Goal: Task Accomplishment & Management: Use online tool/utility

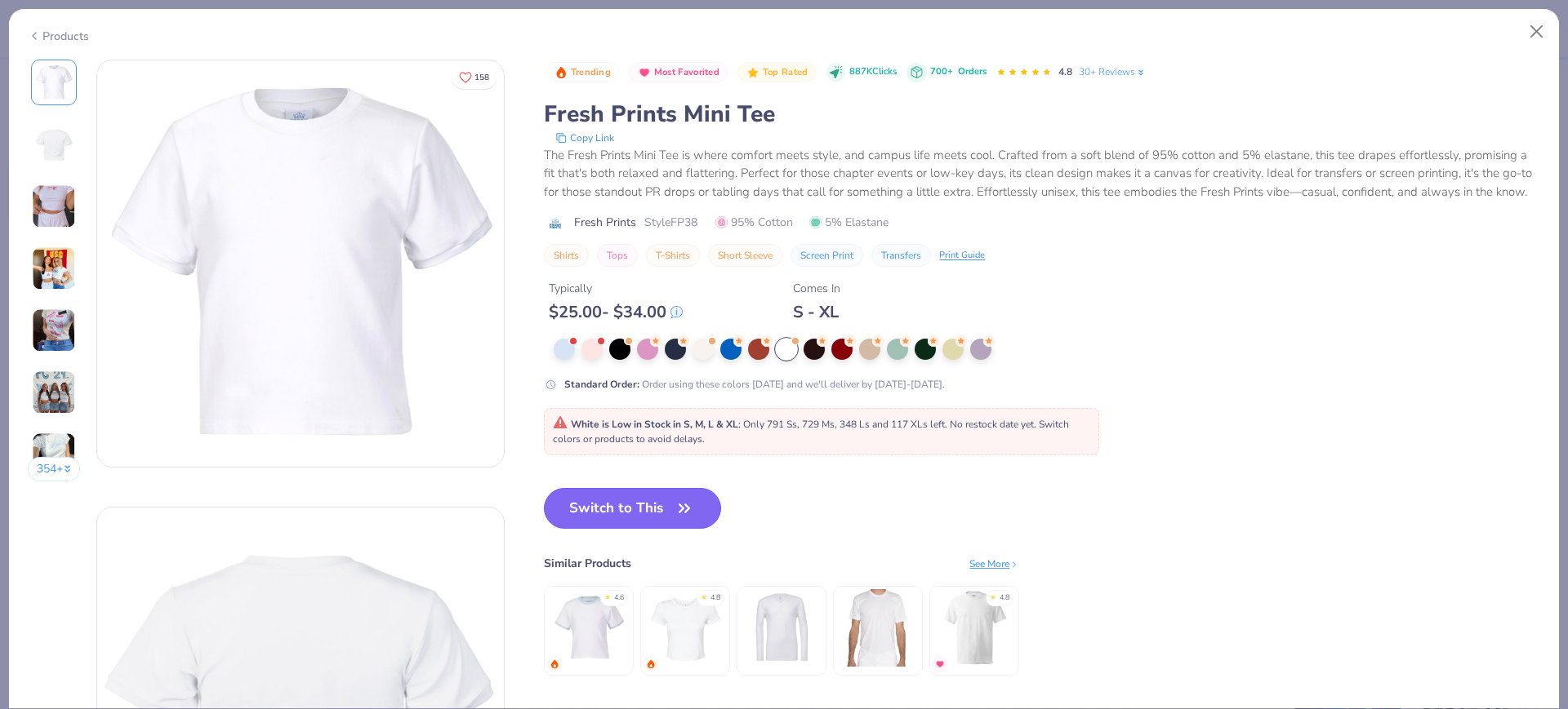
click at [631, 525] on button "Switch to This" at bounding box center [632, 508] width 177 height 41
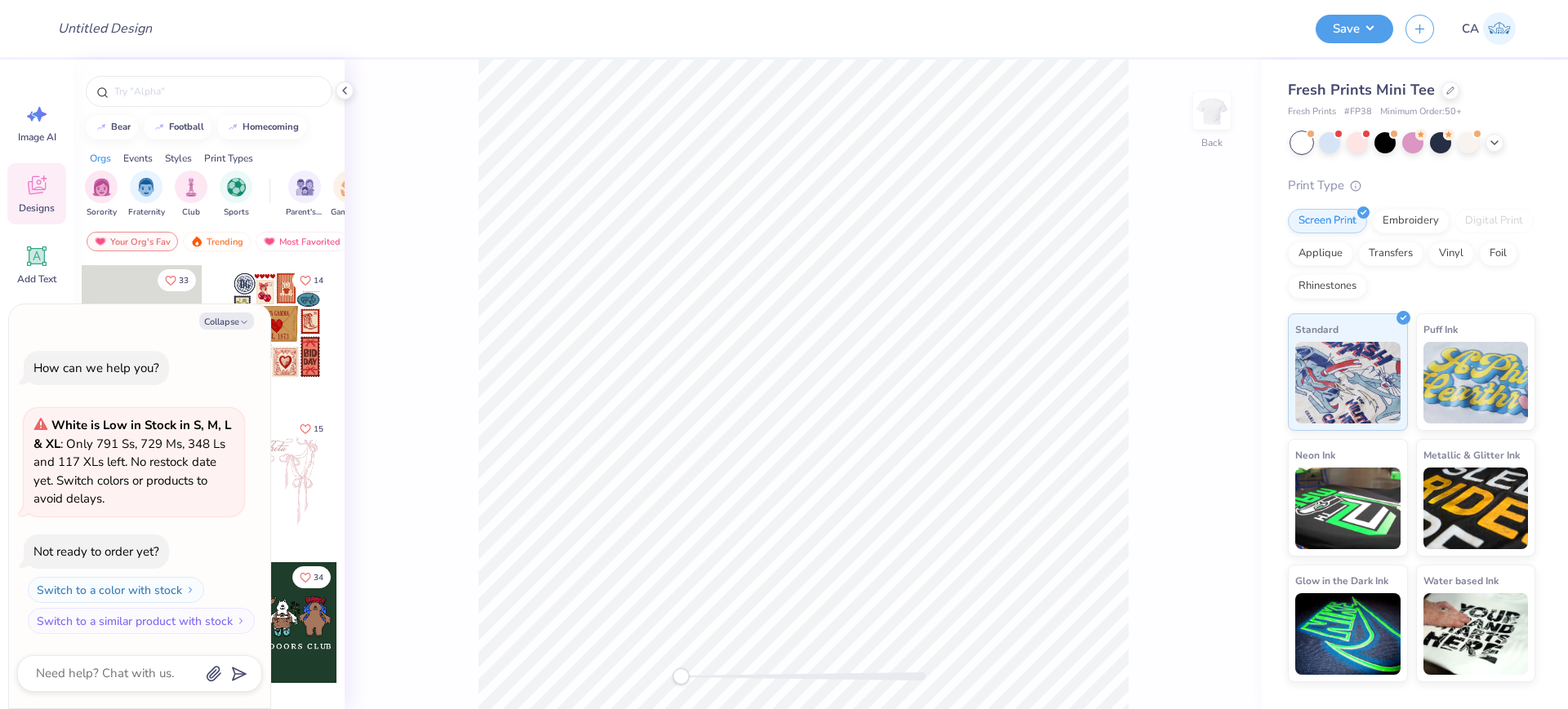
type textarea "x"
click at [134, 31] on input "Design Title" at bounding box center [125, 29] width 160 height 33
paste input "FPS240297"
type input "FPS240297"
type textarea "x"
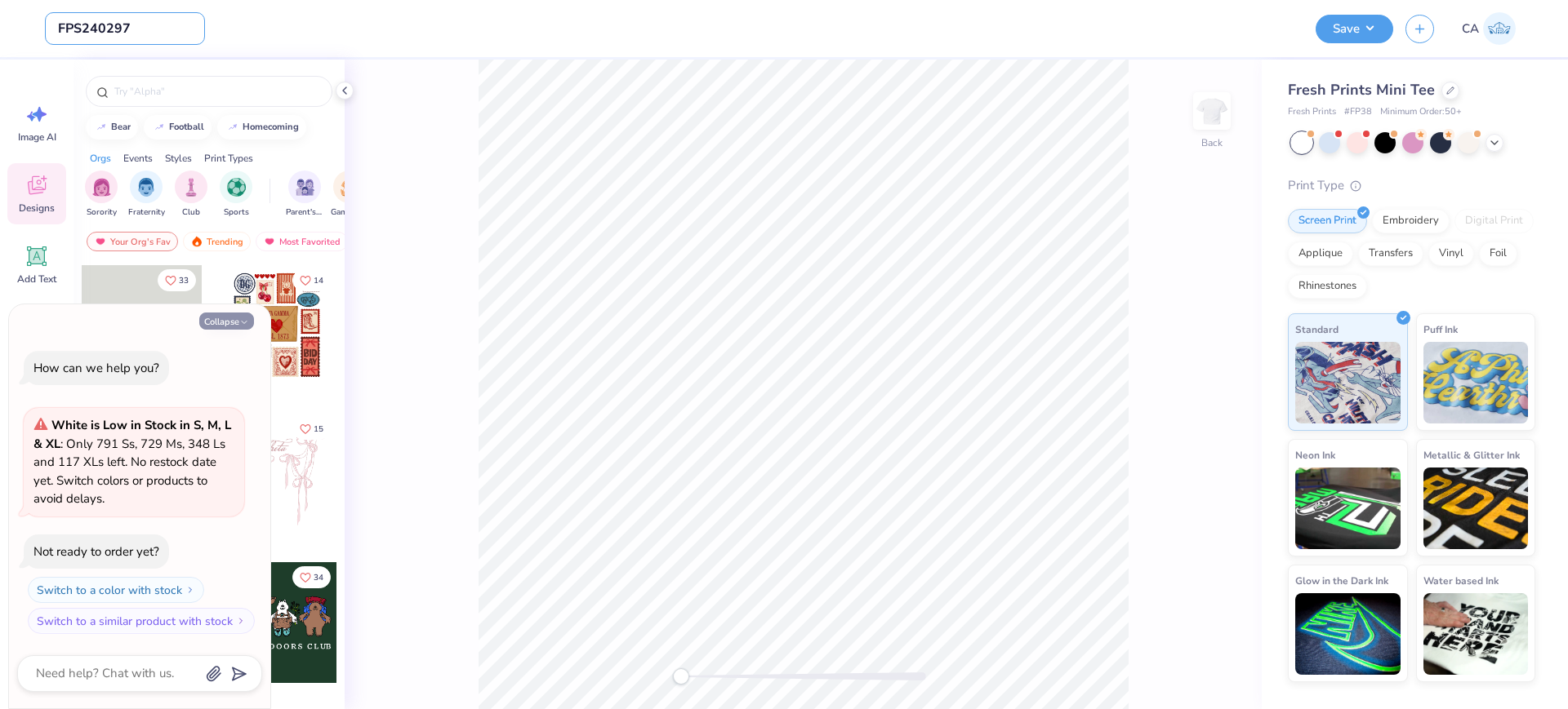
type input "FPS240297"
click at [226, 324] on button "Collapse" at bounding box center [226, 322] width 55 height 17
type textarea "x"
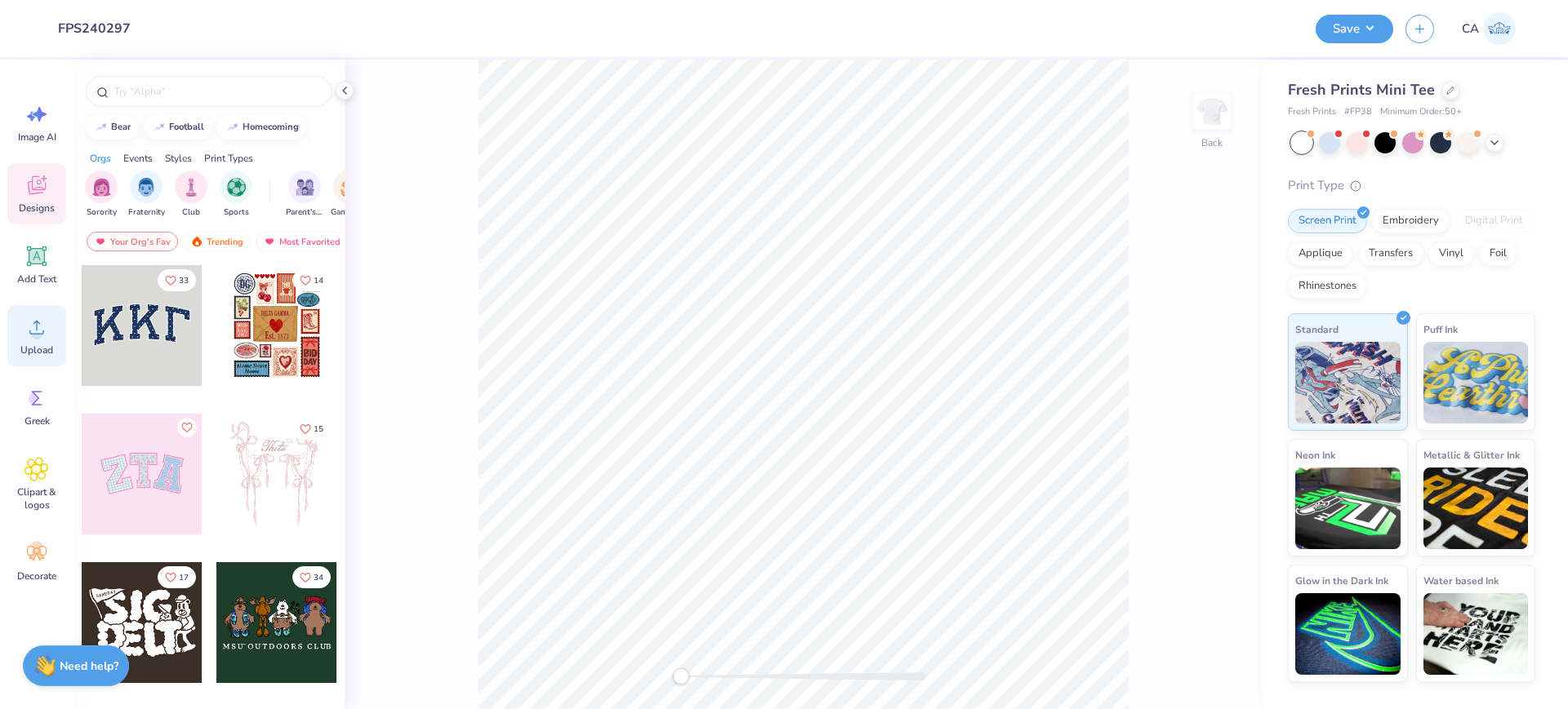
click at [36, 321] on icon at bounding box center [36, 328] width 15 height 14
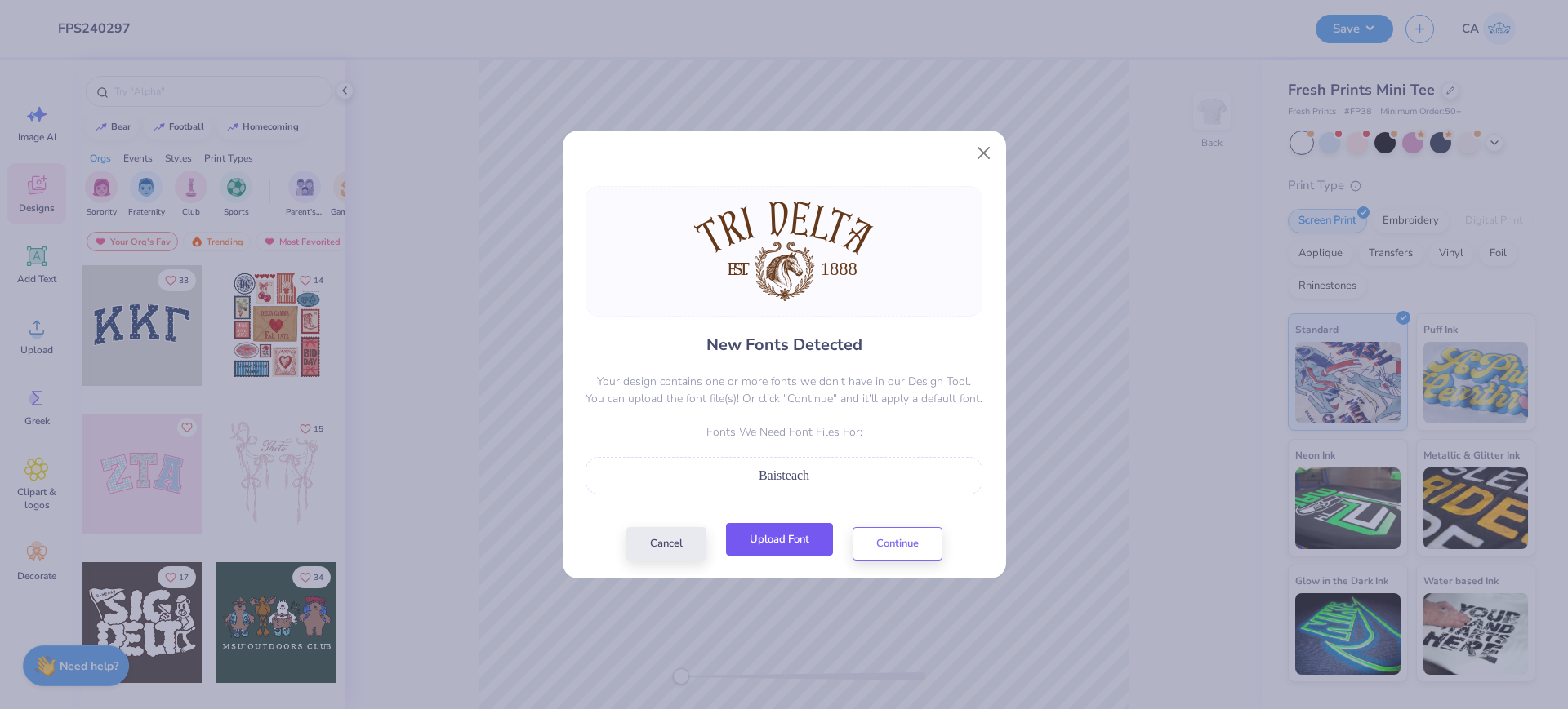
click at [770, 540] on button "Upload Font" at bounding box center [779, 540] width 107 height 34
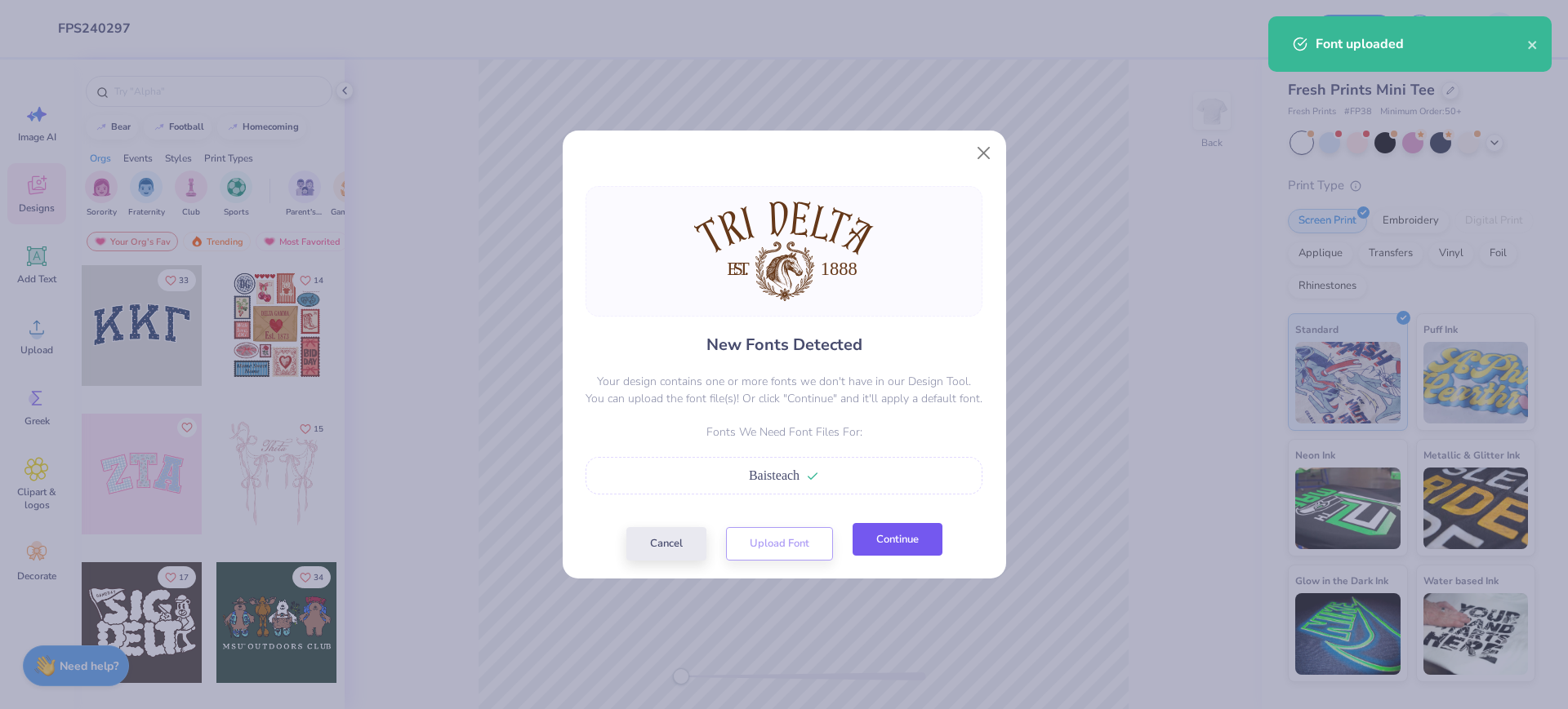
click at [888, 544] on button "Continue" at bounding box center [898, 540] width 90 height 34
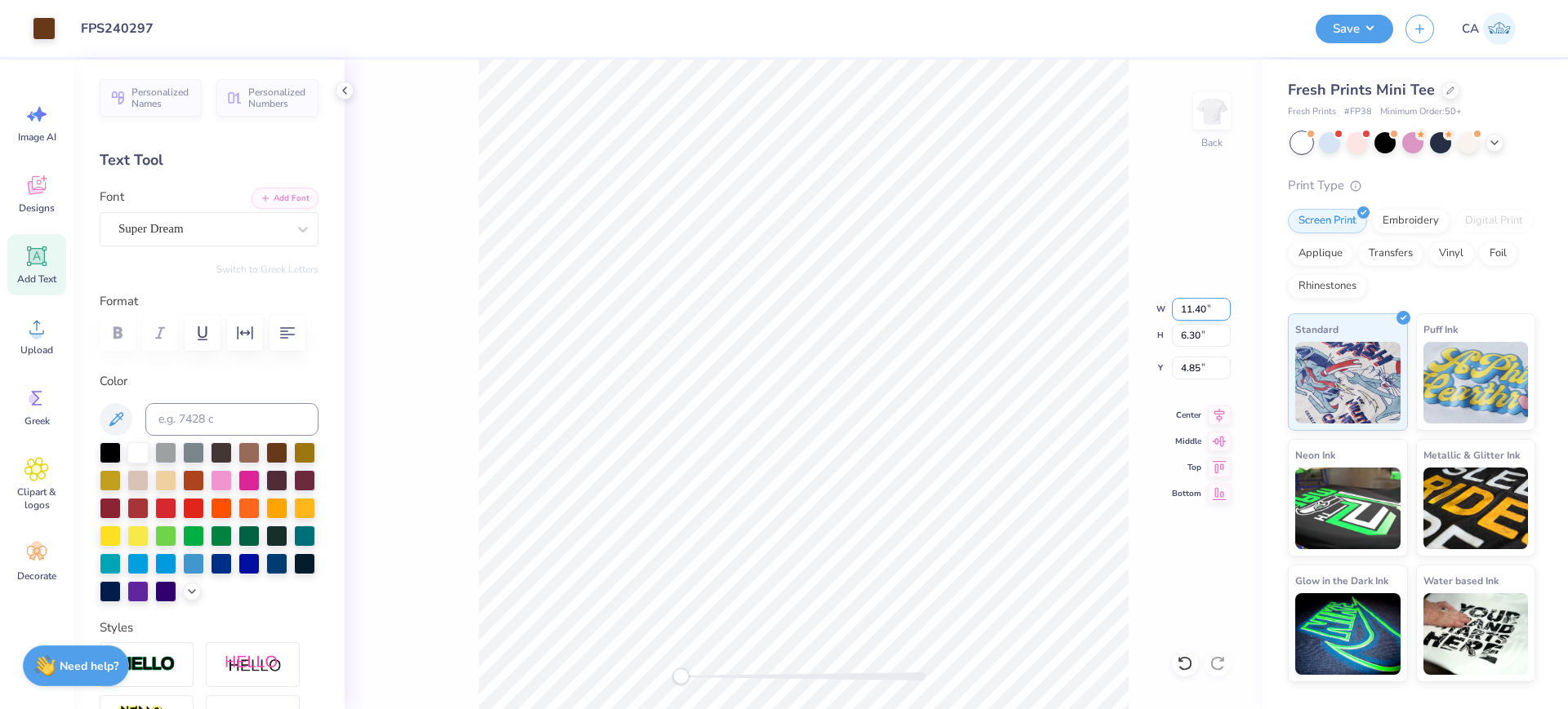
click at [1188, 309] on input "11.40" at bounding box center [1201, 309] width 59 height 23
type input "11.44"
type input "6.32"
type input "4.84"
drag, startPoint x: 1192, startPoint y: 307, endPoint x: 1200, endPoint y: 481, distance: 174.2
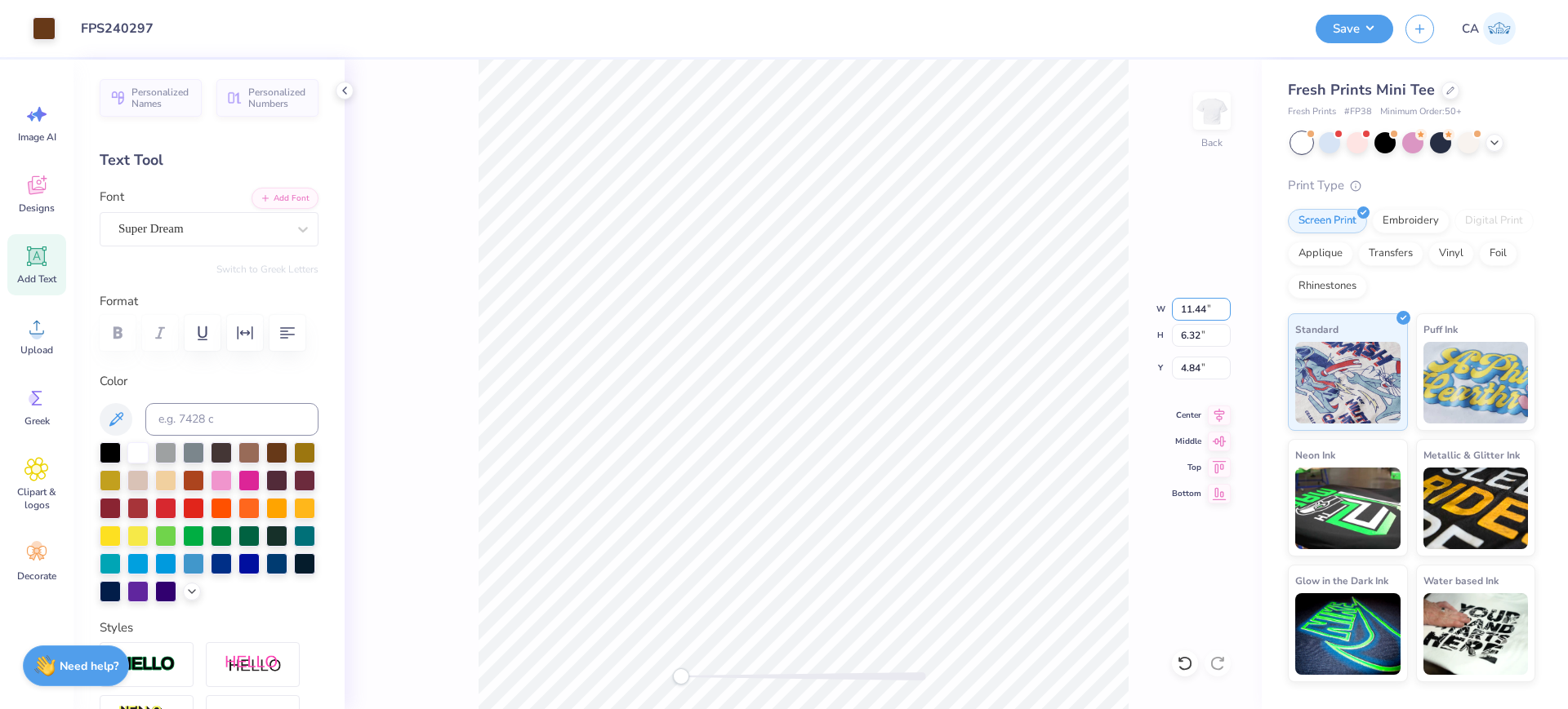
click at [1193, 442] on div "W 11.44 11.44 " H 6.32 6.32 " Y 4.84 4.84 " Center Middle Top Bottom" at bounding box center [1193, 400] width 75 height 205
type input "10.00"
type input "5.53"
type input "5.24"
click at [1207, 319] on input "10.00" at bounding box center [1201, 309] width 59 height 23
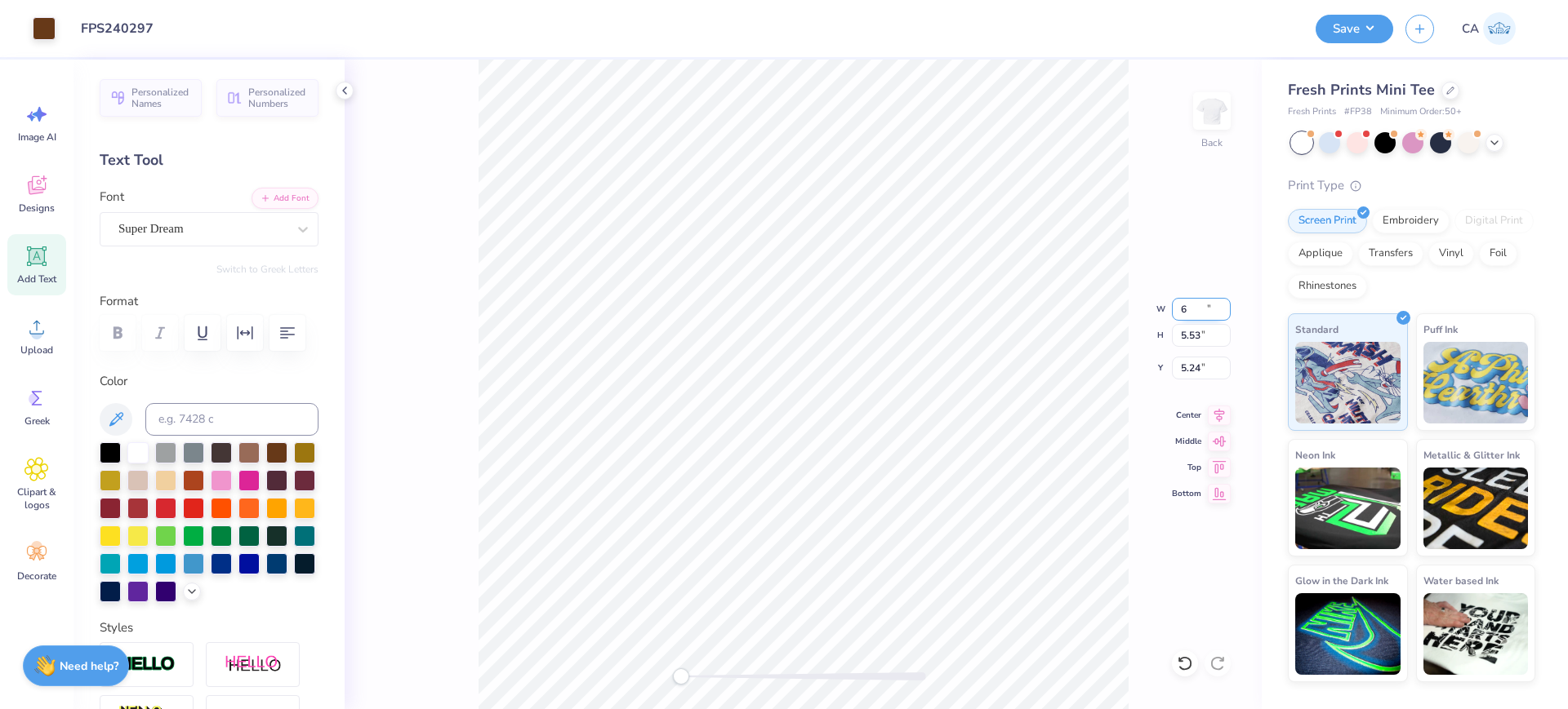
type input "6.00"
type input "3.32"
type input "6.34"
click at [196, 231] on div "Super Dream" at bounding box center [203, 229] width 172 height 25
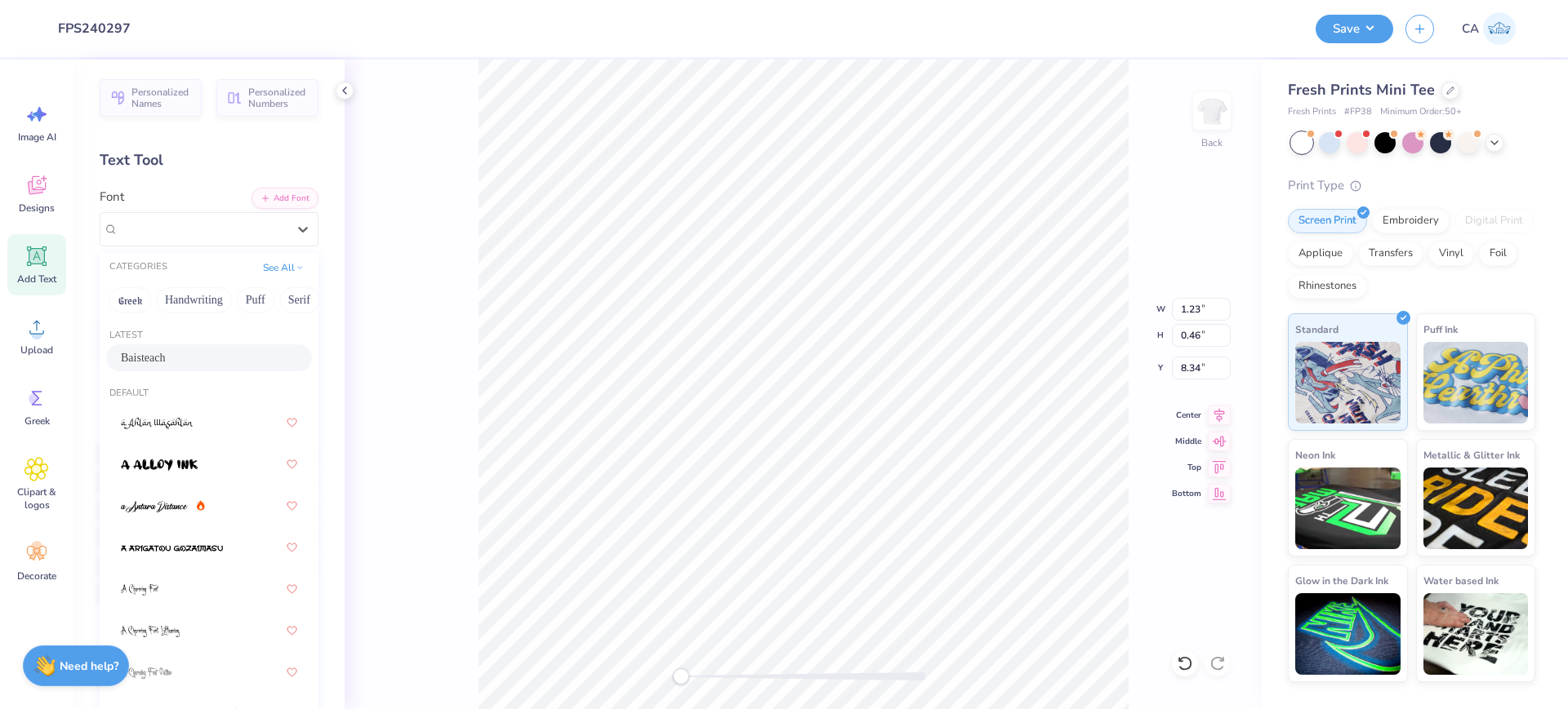
click at [162, 361] on div "Baisteach" at bounding box center [208, 358] width 176 height 17
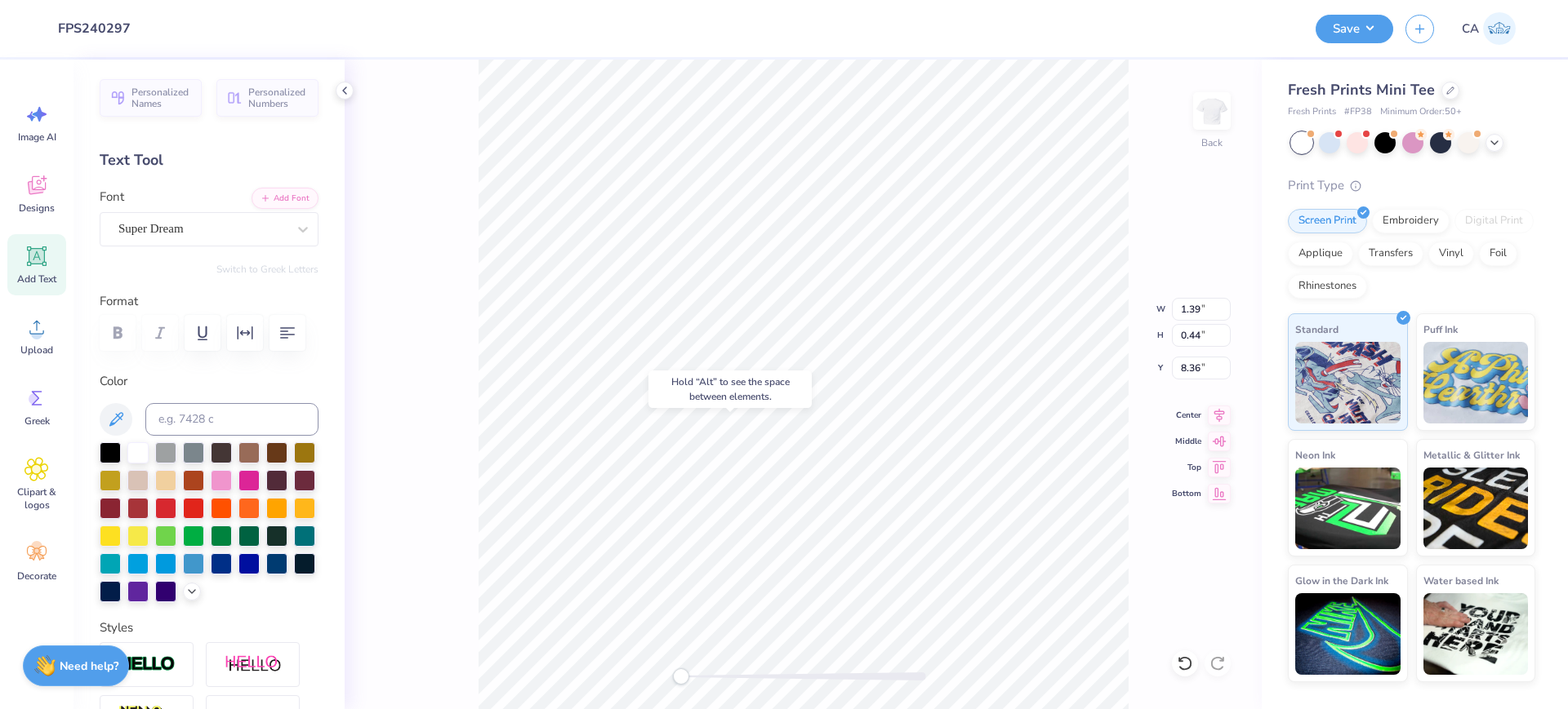
type input "1.39"
type input "0.44"
type input "8.36"
click at [173, 223] on div "Super Dream" at bounding box center [203, 229] width 172 height 25
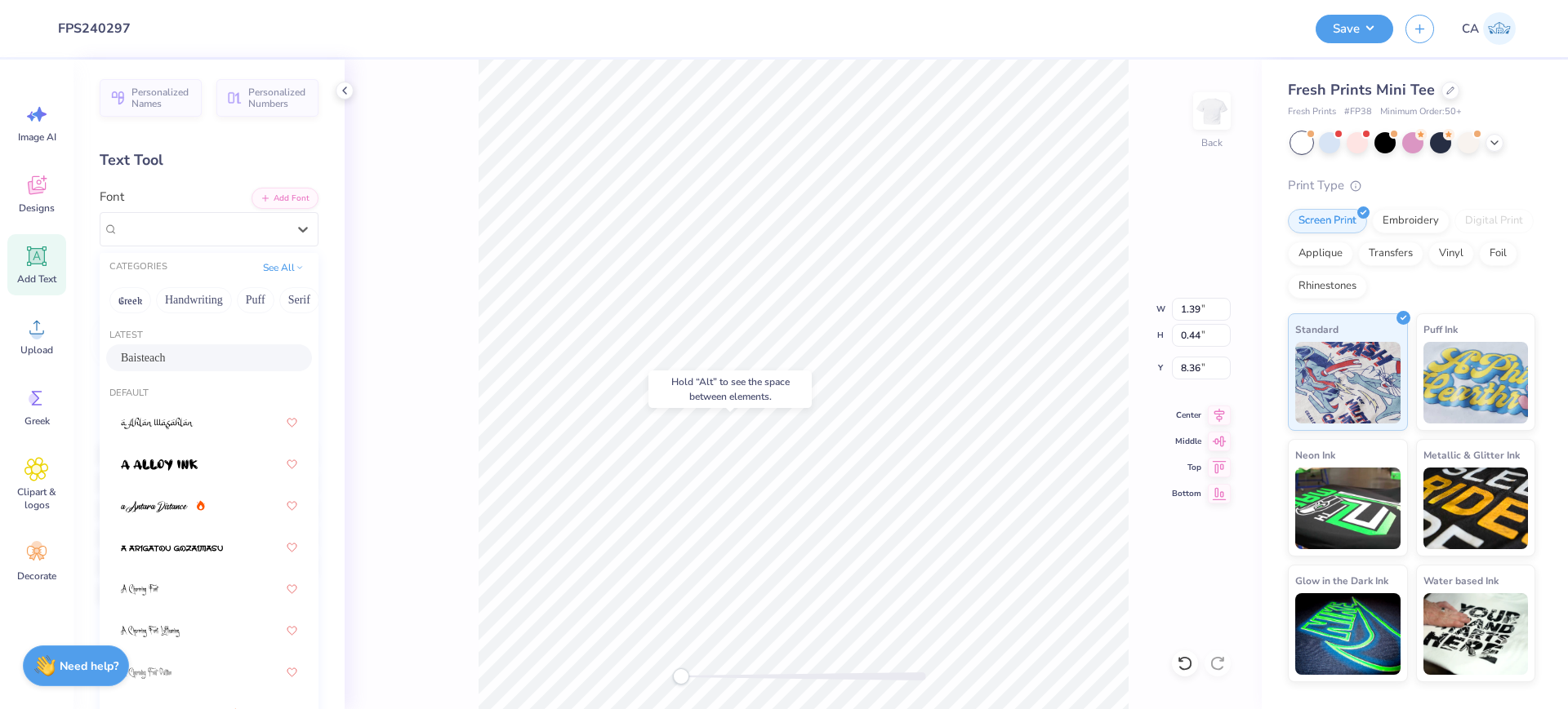
click at [150, 358] on span "Baisteach" at bounding box center [142, 358] width 44 height 17
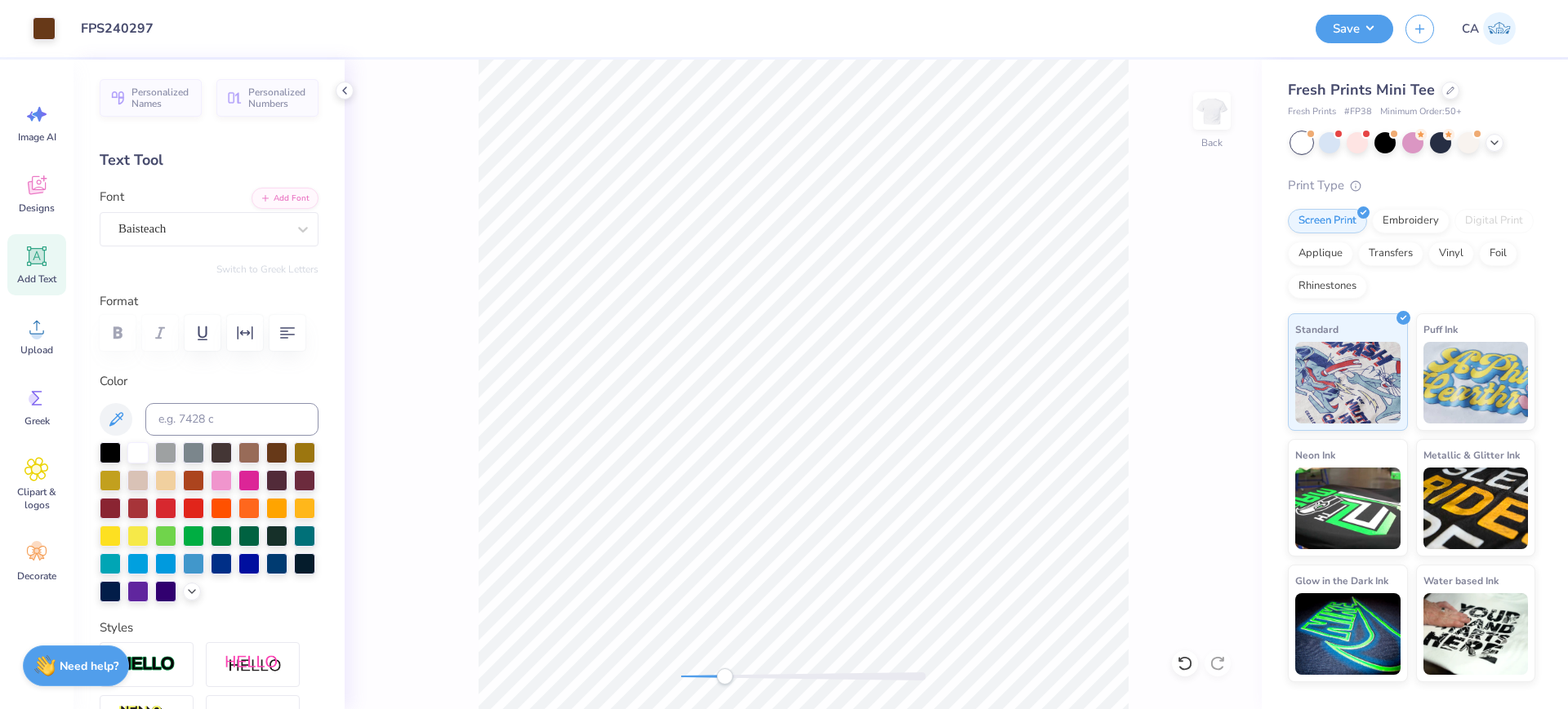
click at [724, 680] on div at bounding box center [803, 676] width 245 height 8
type input "3.95"
type input "8.44"
click at [1218, 413] on icon at bounding box center [1219, 415] width 10 height 14
click at [1222, 415] on icon at bounding box center [1219, 413] width 10 height 14
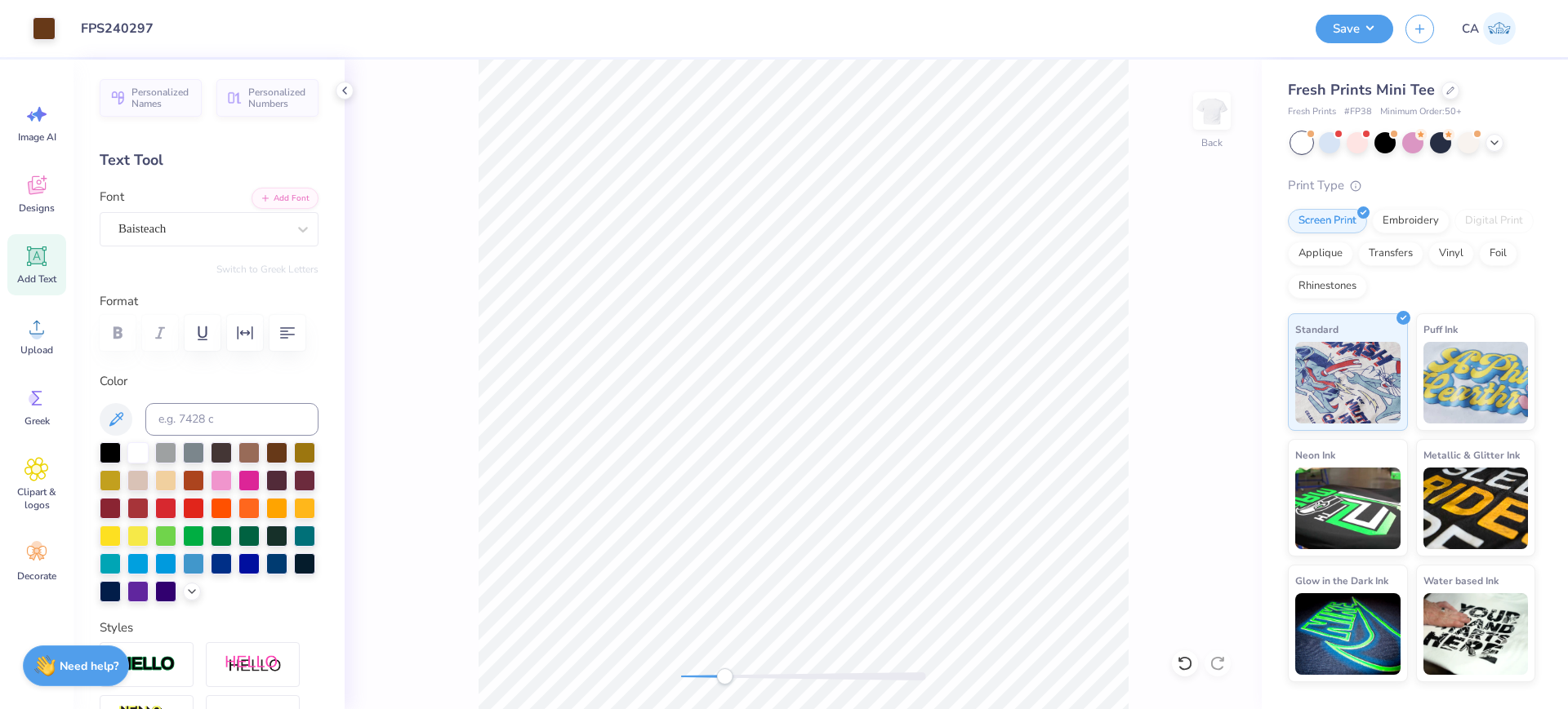
click at [683, 682] on div "Back" at bounding box center [803, 385] width 918 height 650
click at [659, 677] on div "Back" at bounding box center [803, 385] width 918 height 650
click at [1183, 312] on input "6.00" at bounding box center [1201, 309] width 59 height 23
click at [1184, 308] on input "6.00" at bounding box center [1201, 309] width 59 height 23
type input "5.00"
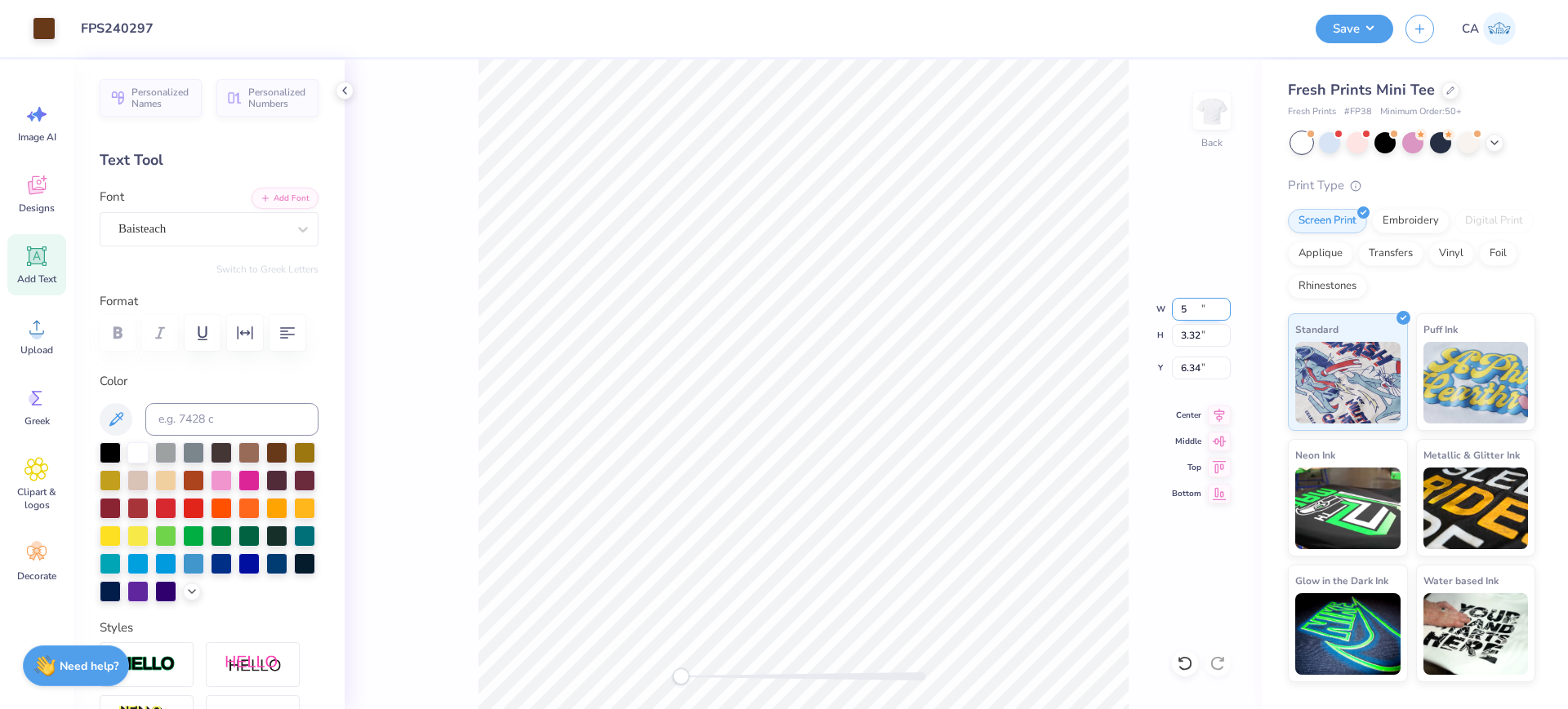
type input "2.76"
click at [1189, 376] on input "6.62" at bounding box center [1201, 368] width 59 height 23
type input "2.00"
click at [1214, 422] on div "Back W 5.00 5.00 " H 2.76 2.76 " Y 2.00 2.00 " Center Middle Top Bottom" at bounding box center [803, 385] width 918 height 650
click at [1219, 407] on icon at bounding box center [1219, 413] width 10 height 14
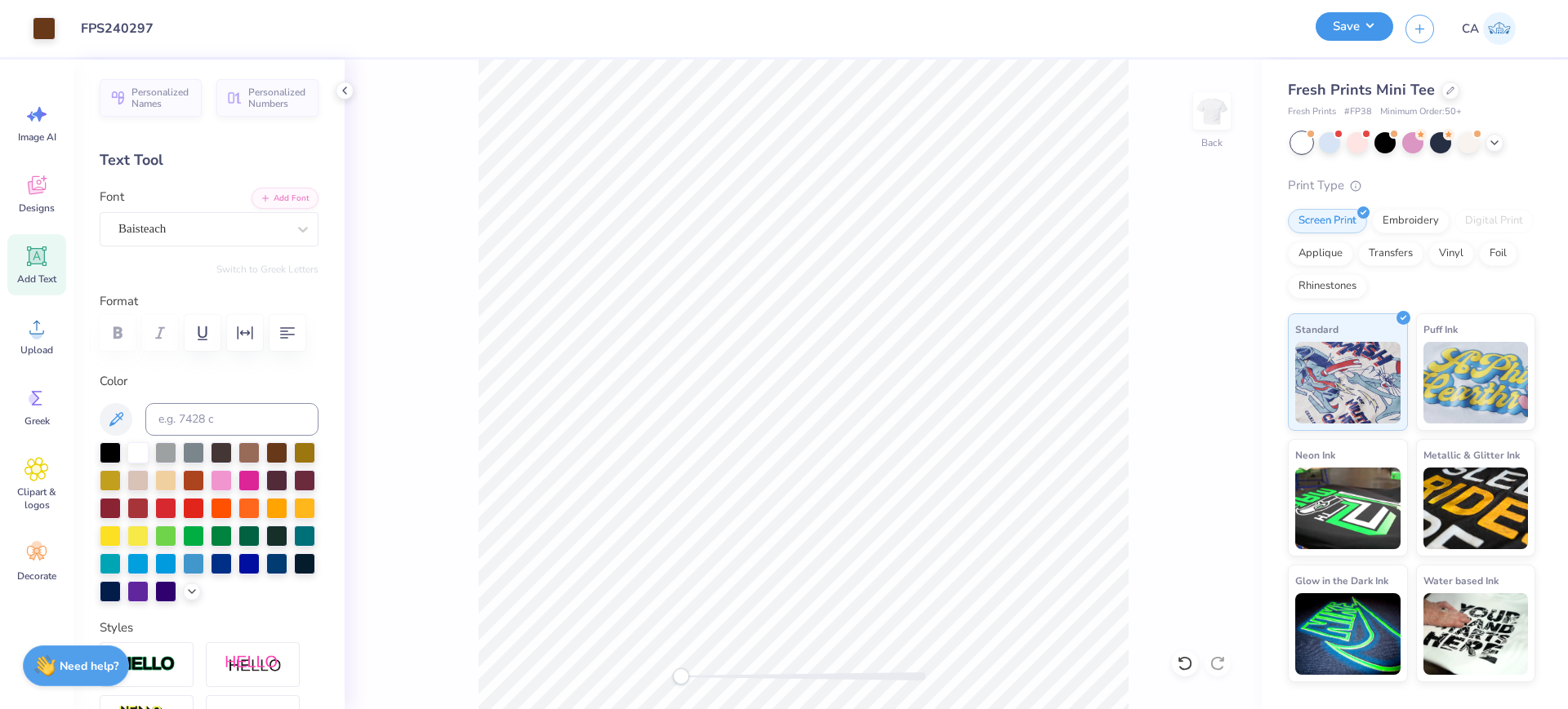
click at [1340, 19] on button "Save" at bounding box center [1354, 26] width 77 height 29
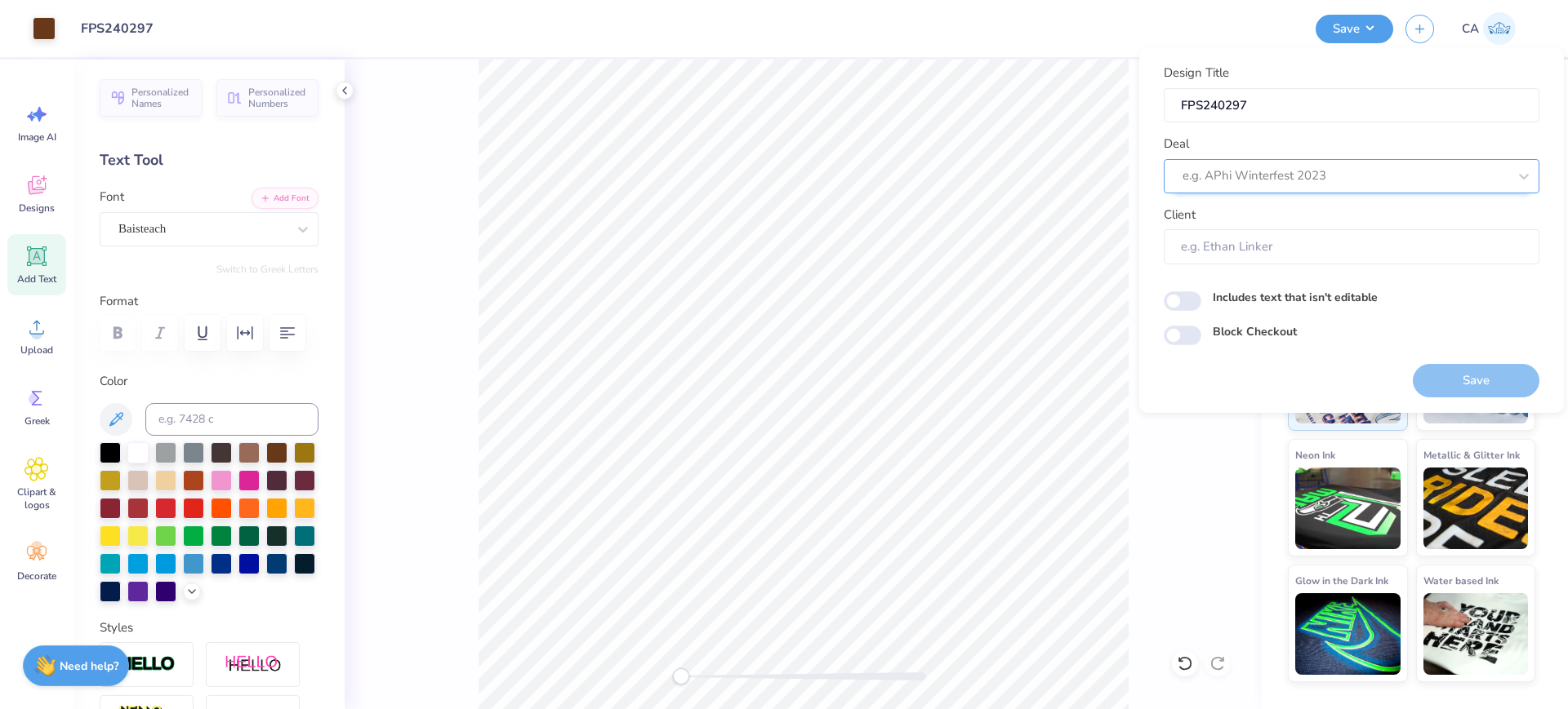
click at [1290, 185] on div at bounding box center [1345, 175] width 325 height 22
click at [1327, 221] on div "Design Tool Gallery" at bounding box center [1352, 219] width 363 height 27
type input "design tool gall"
type input "Design Tool Gallery User"
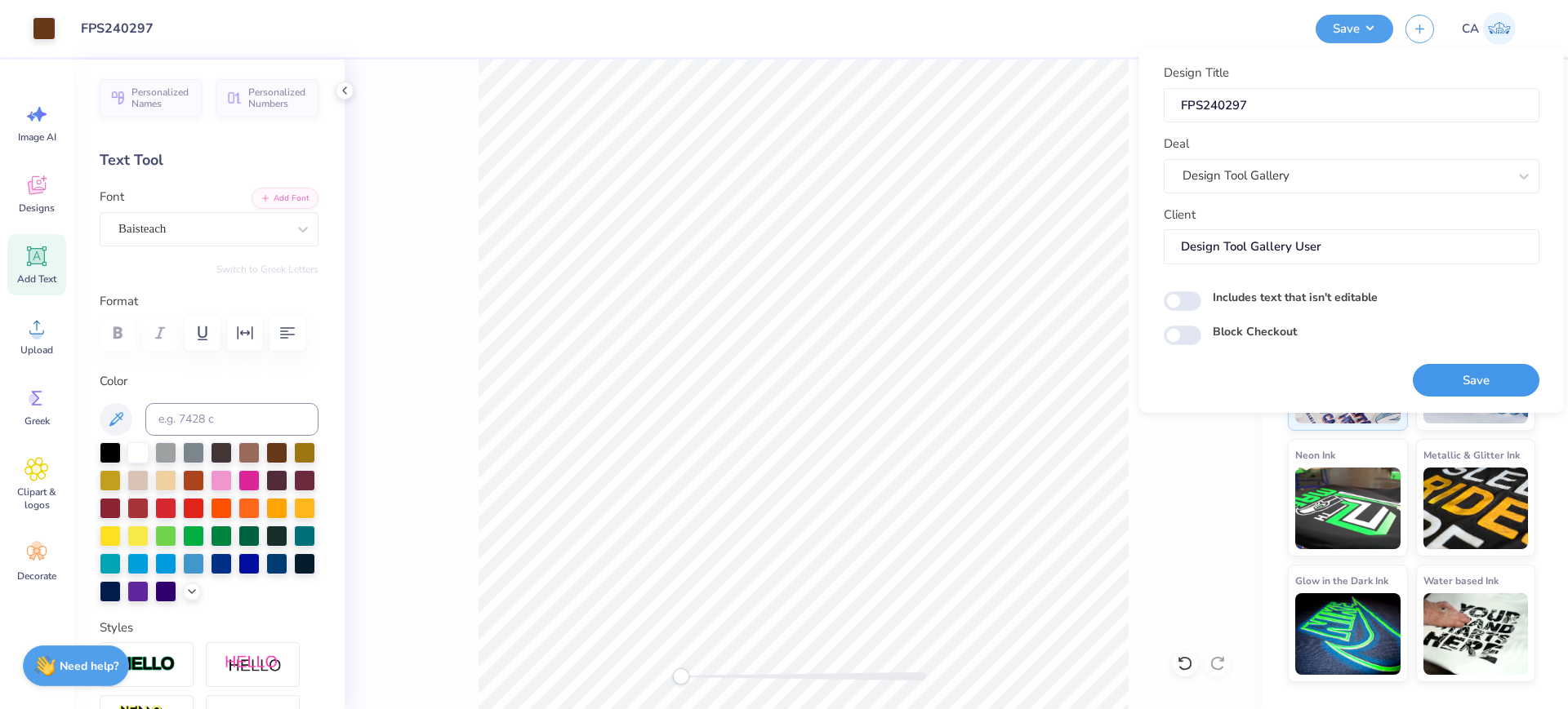
click at [1447, 377] on button "Save" at bounding box center [1476, 381] width 127 height 34
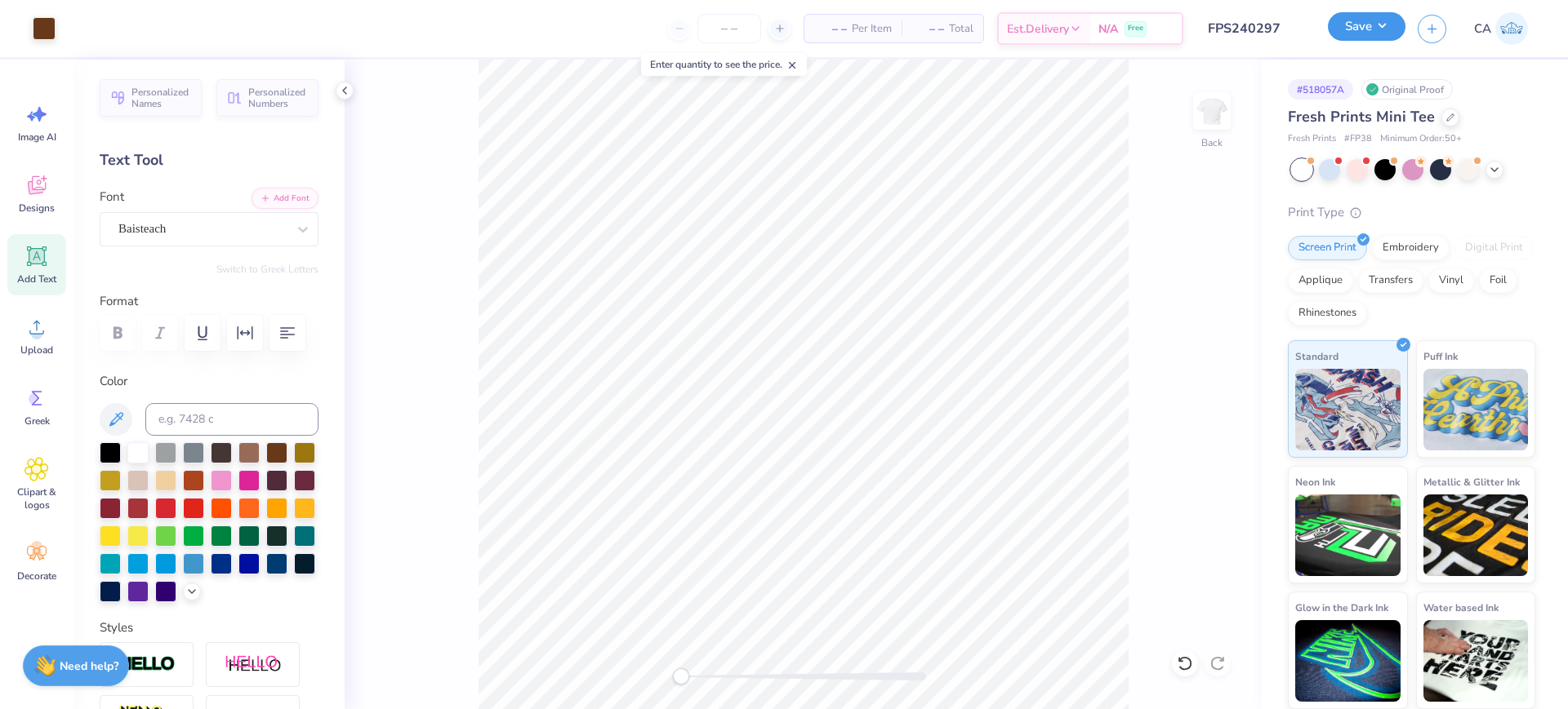
click at [1399, 21] on button "Save" at bounding box center [1366, 26] width 77 height 29
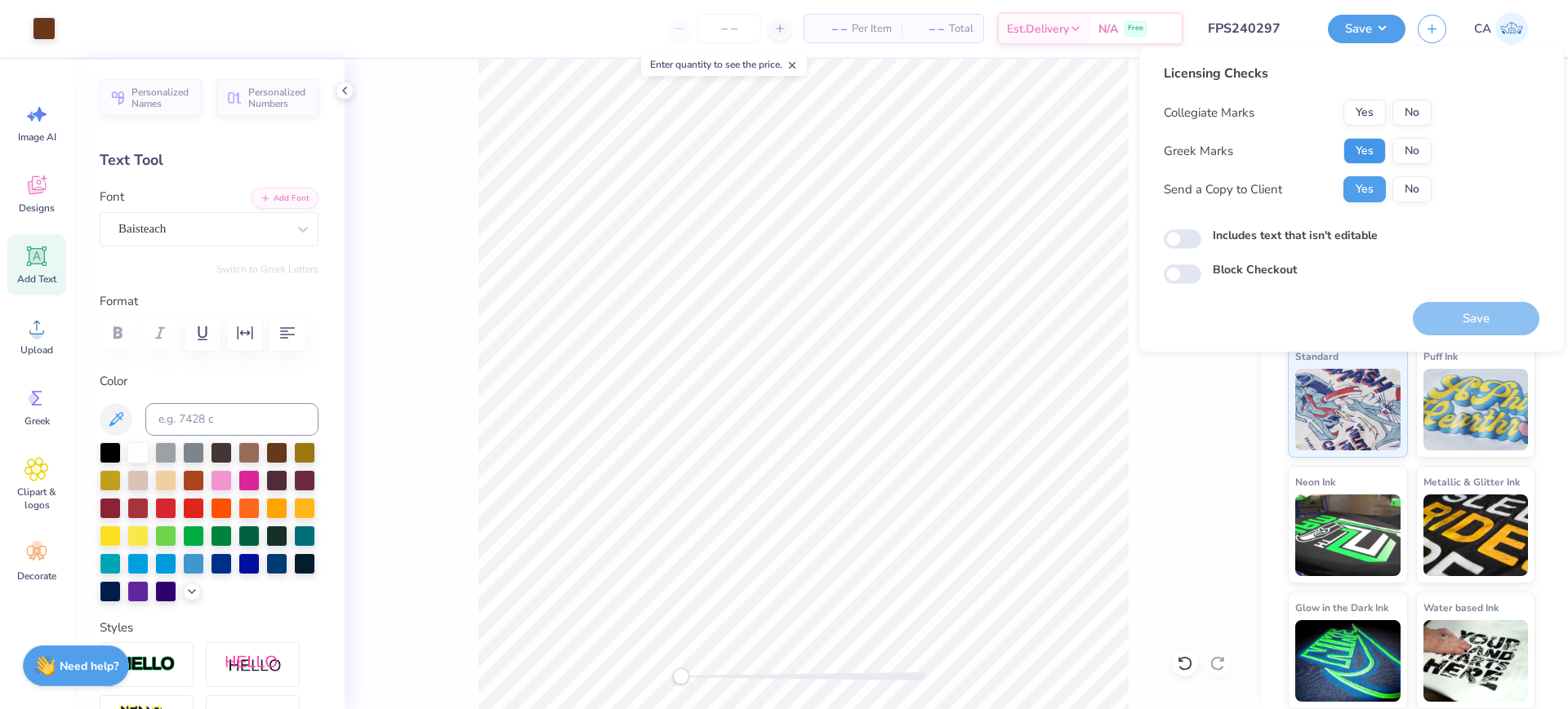
click at [1368, 140] on button "Yes" at bounding box center [1364, 151] width 42 height 26
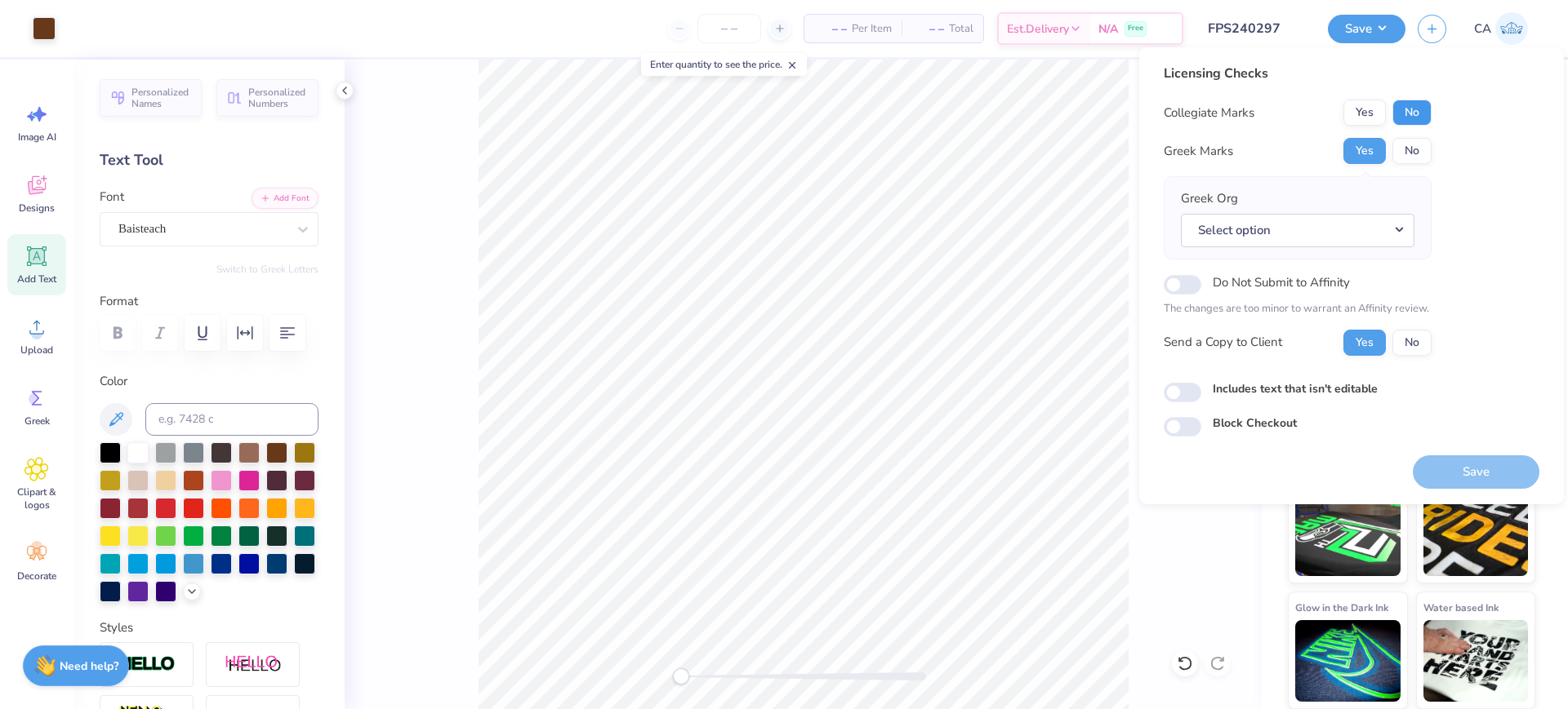
click at [1396, 120] on button "No" at bounding box center [1412, 113] width 39 height 26
click at [1263, 222] on button "Select option" at bounding box center [1297, 231] width 233 height 34
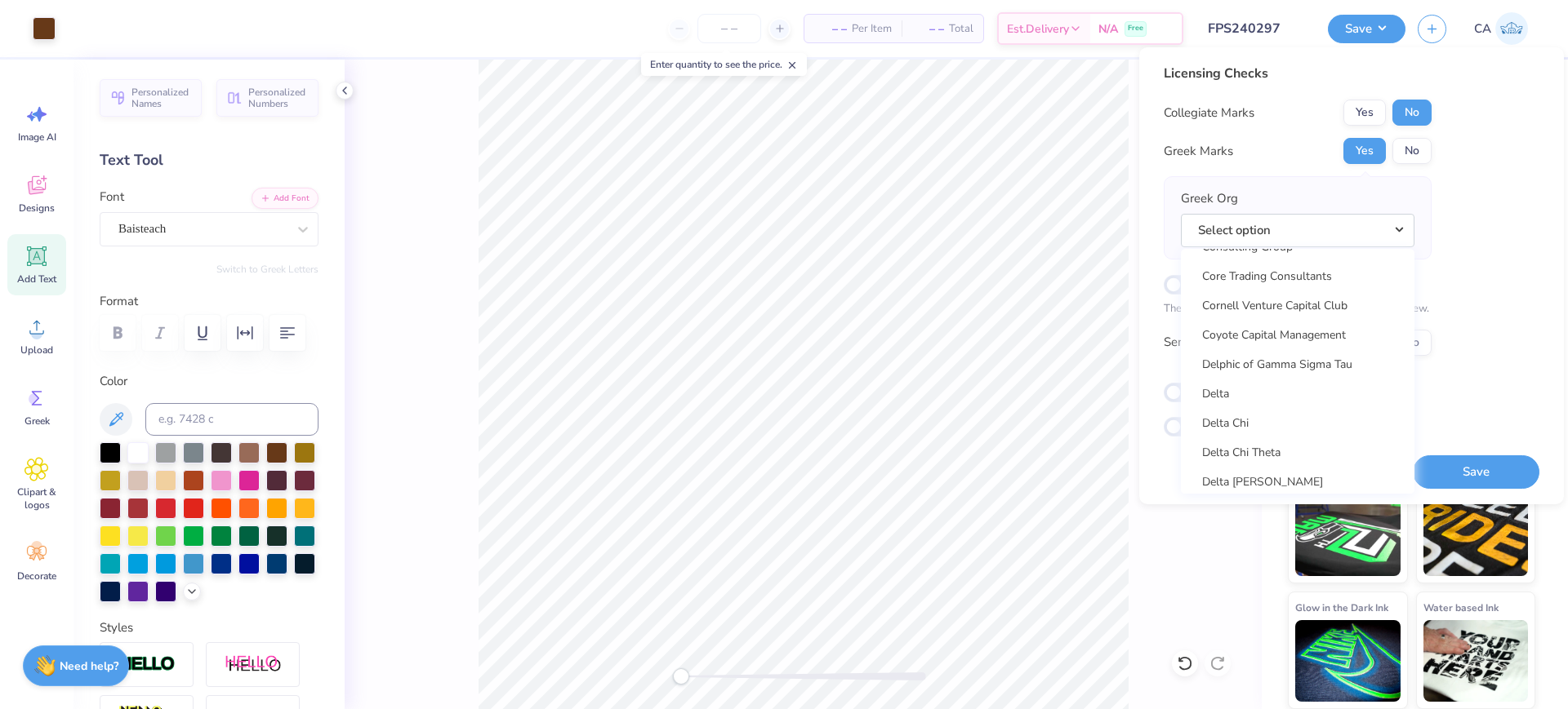
scroll to position [3495, 0]
click at [1232, 466] on link "Delta Delta Delta" at bounding box center [1297, 477] width 220 height 27
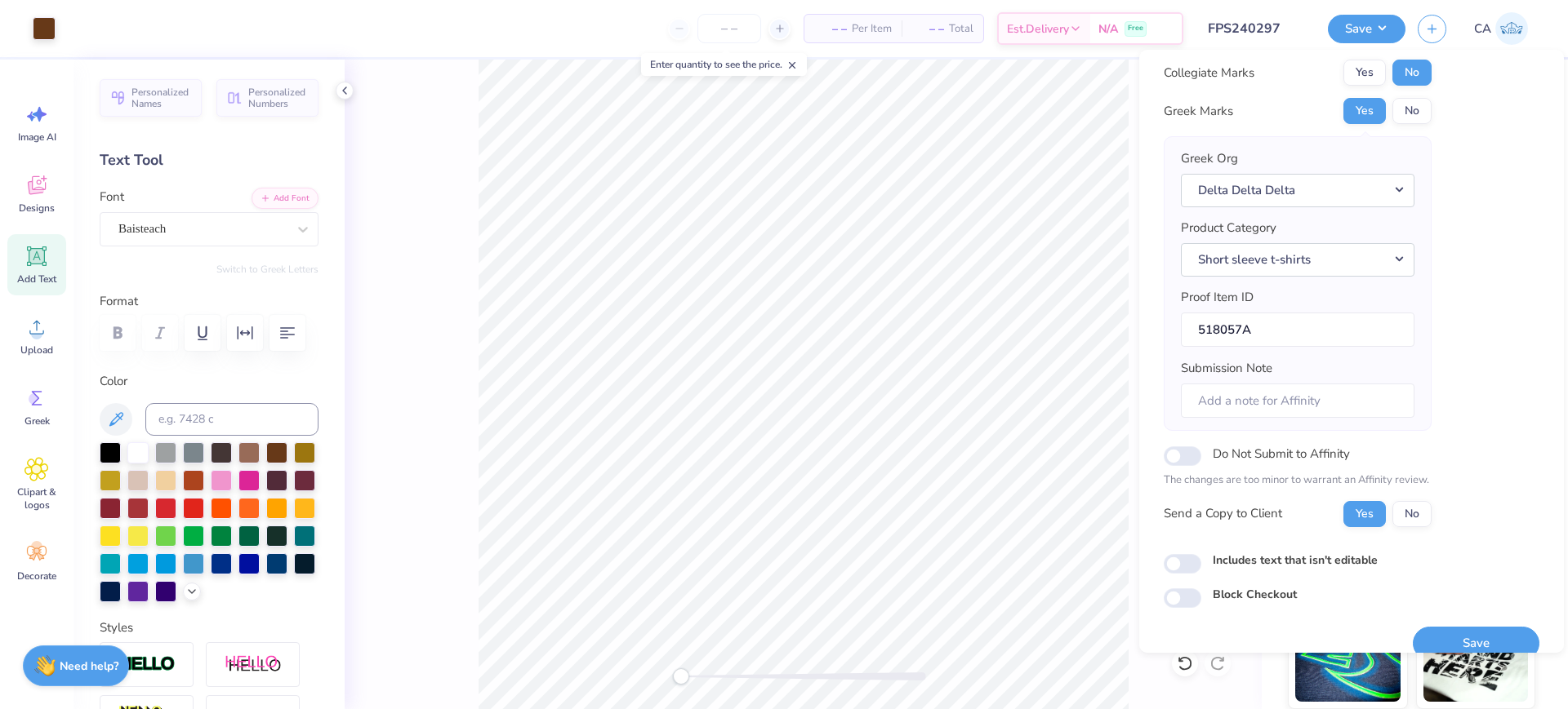
scroll to position [65, 0]
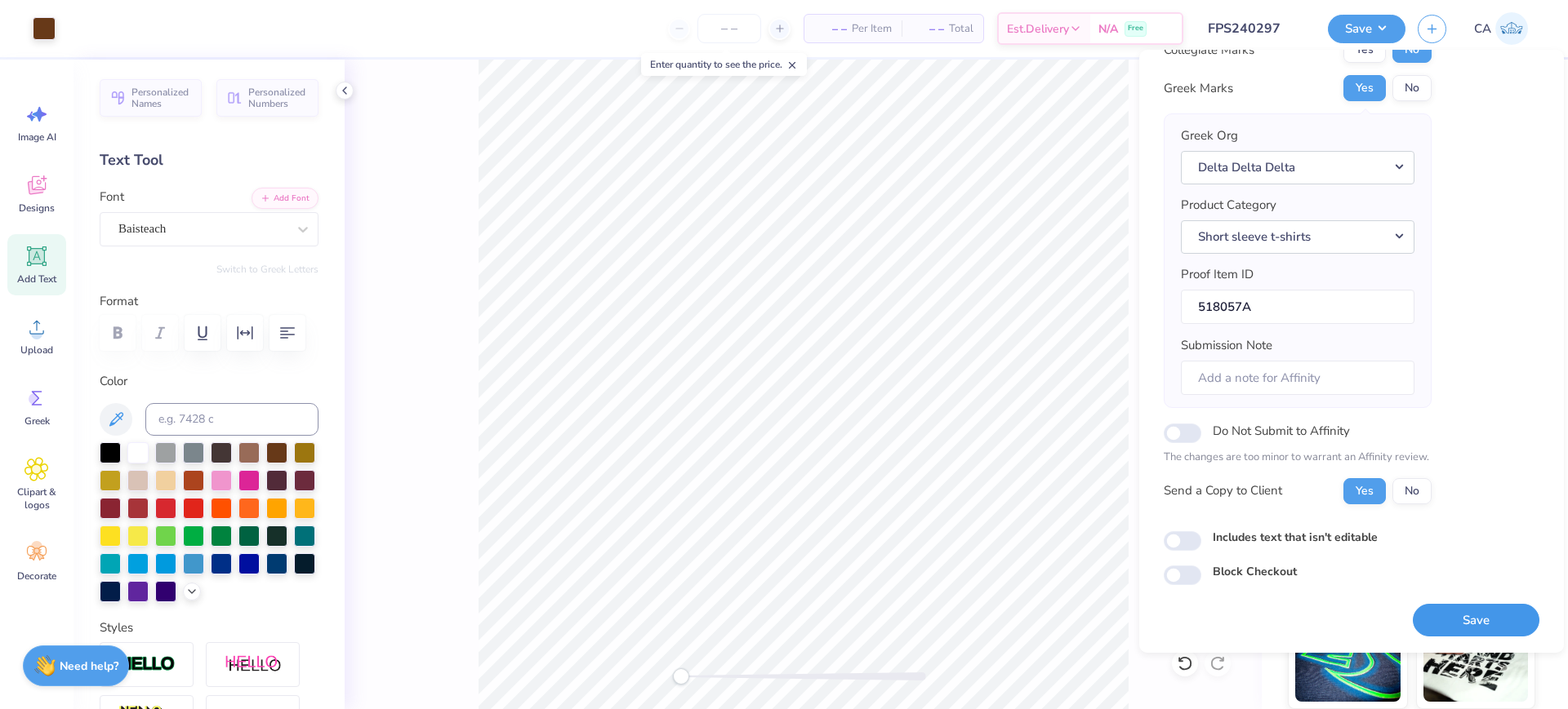
click at [1441, 616] on button "Save" at bounding box center [1476, 621] width 127 height 34
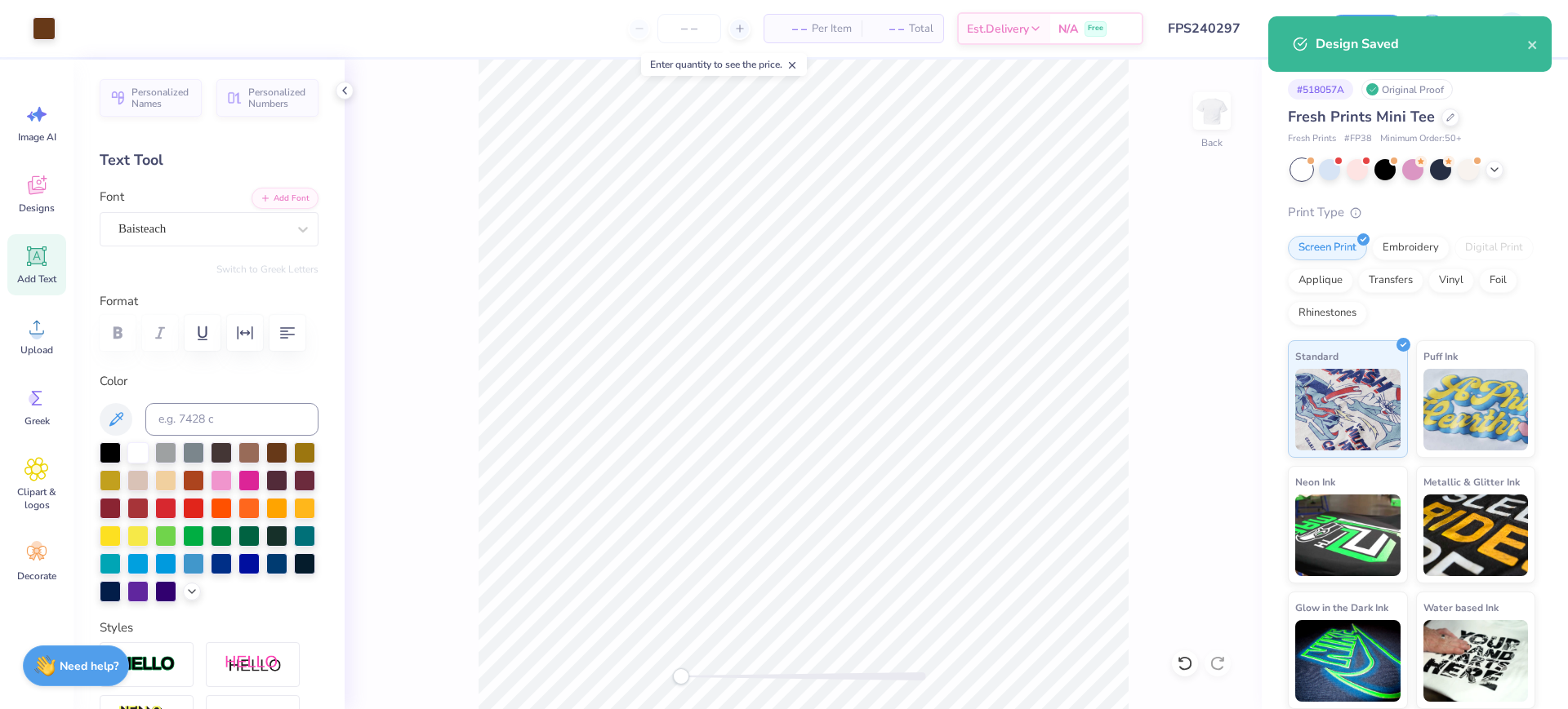
click at [1250, 28] on input "FPS240297" at bounding box center [1236, 29] width 160 height 33
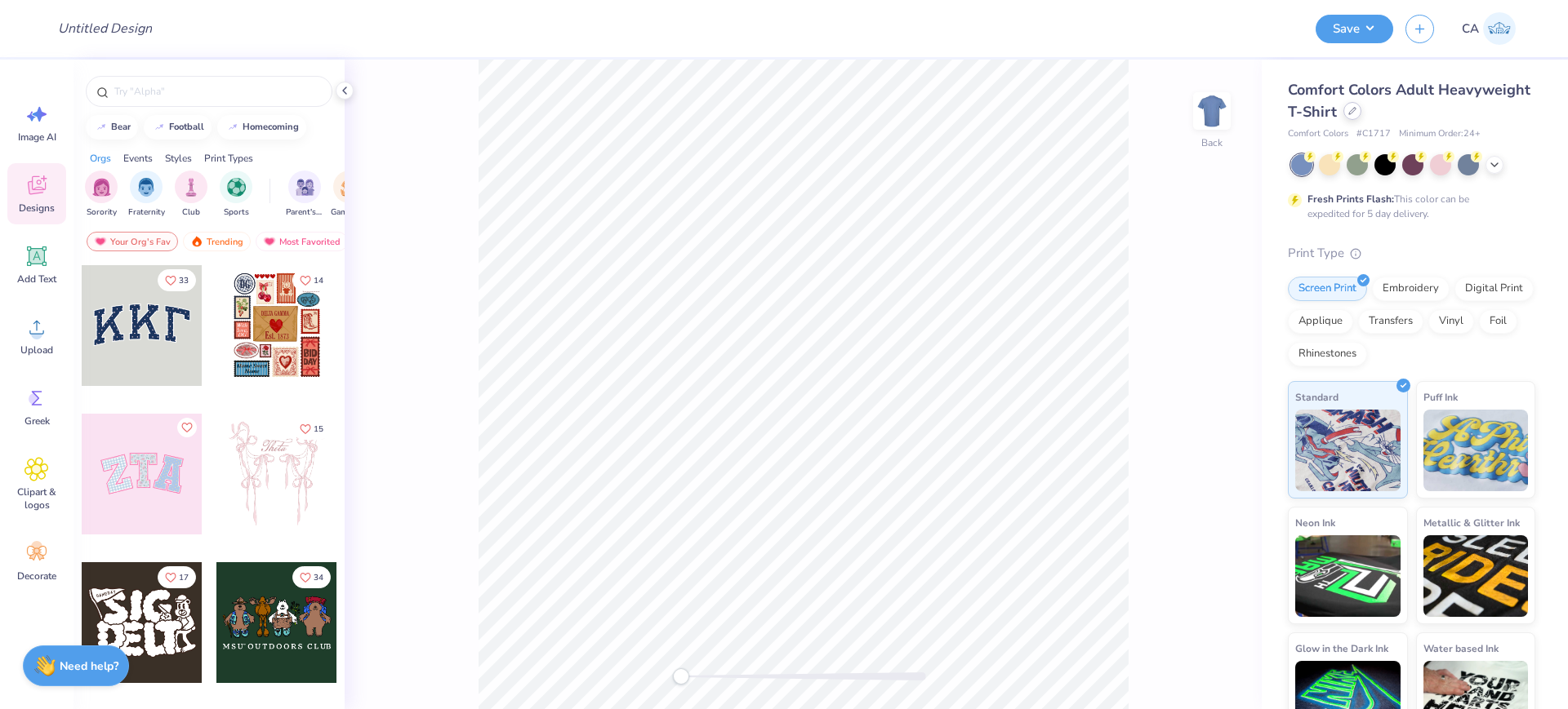
click at [1362, 112] on div at bounding box center [1352, 111] width 18 height 18
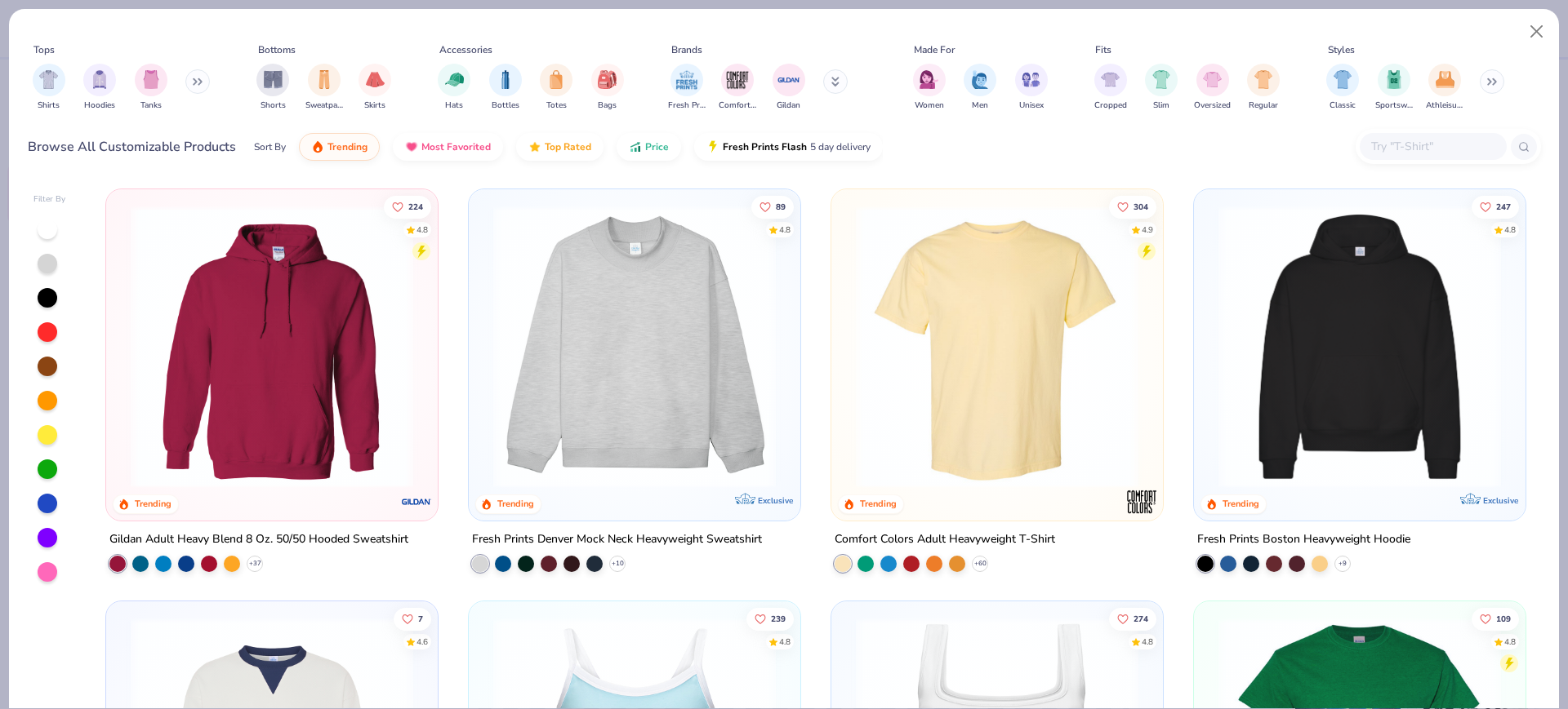
click at [617, 340] on img at bounding box center [634, 347] width 299 height 283
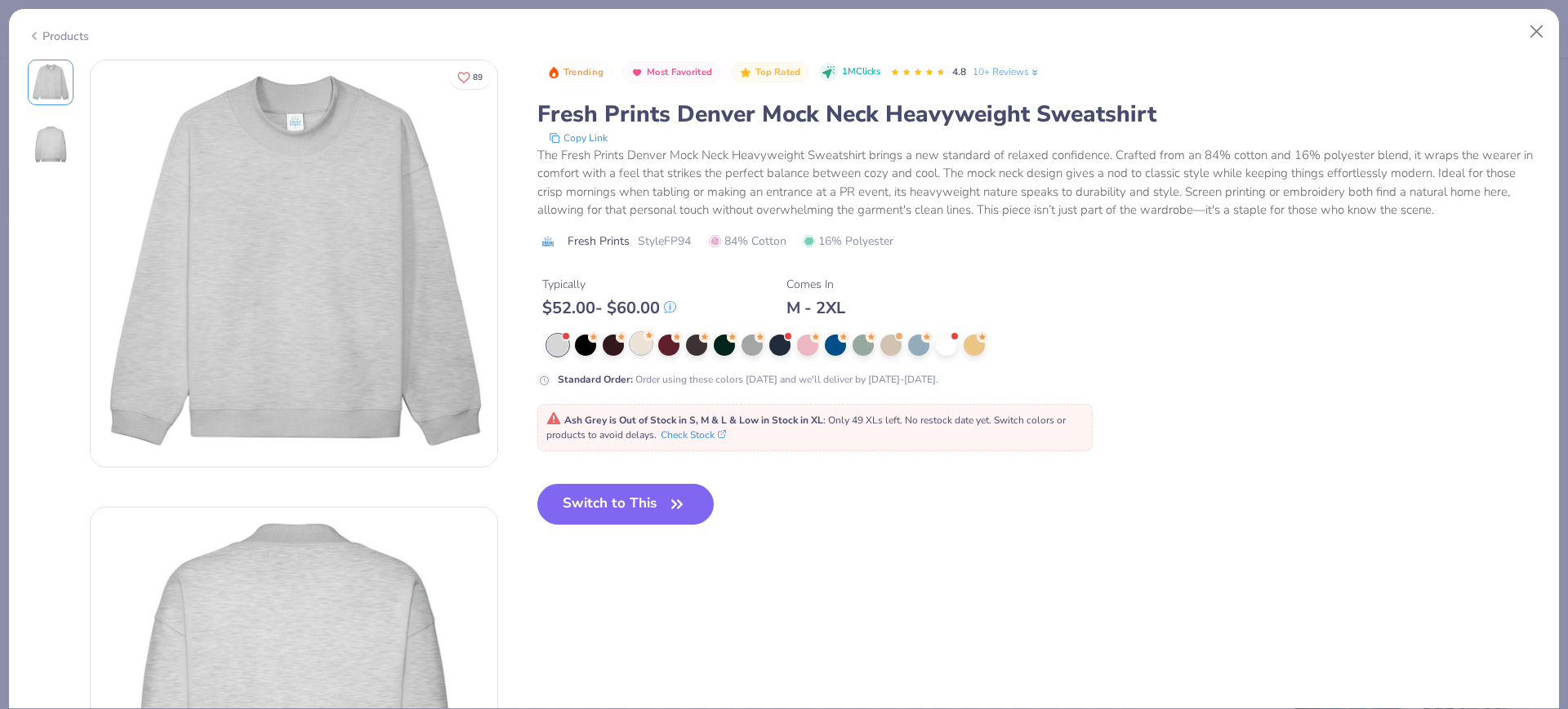
click at [648, 340] on circle at bounding box center [649, 335] width 11 height 11
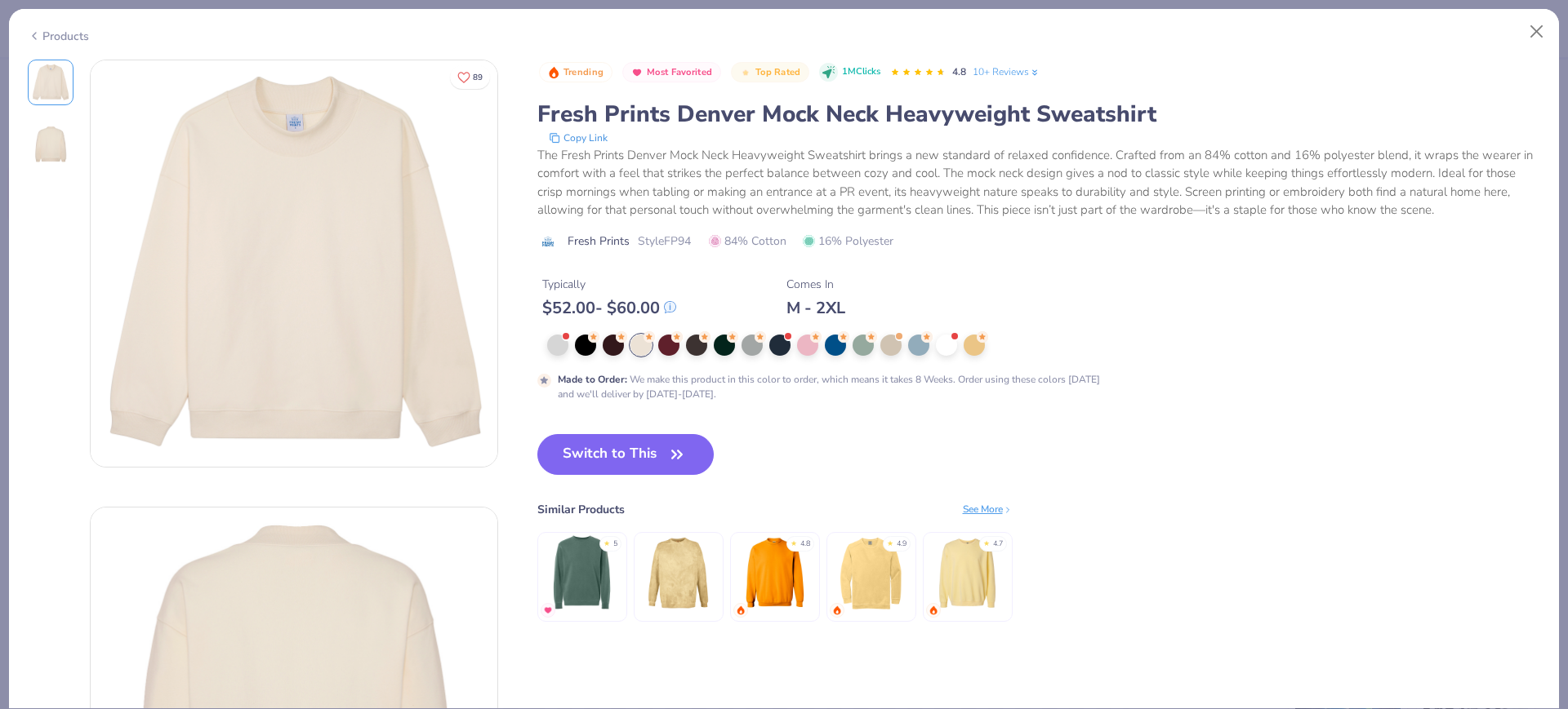
click at [591, 457] on button "Switch to This" at bounding box center [626, 454] width 177 height 41
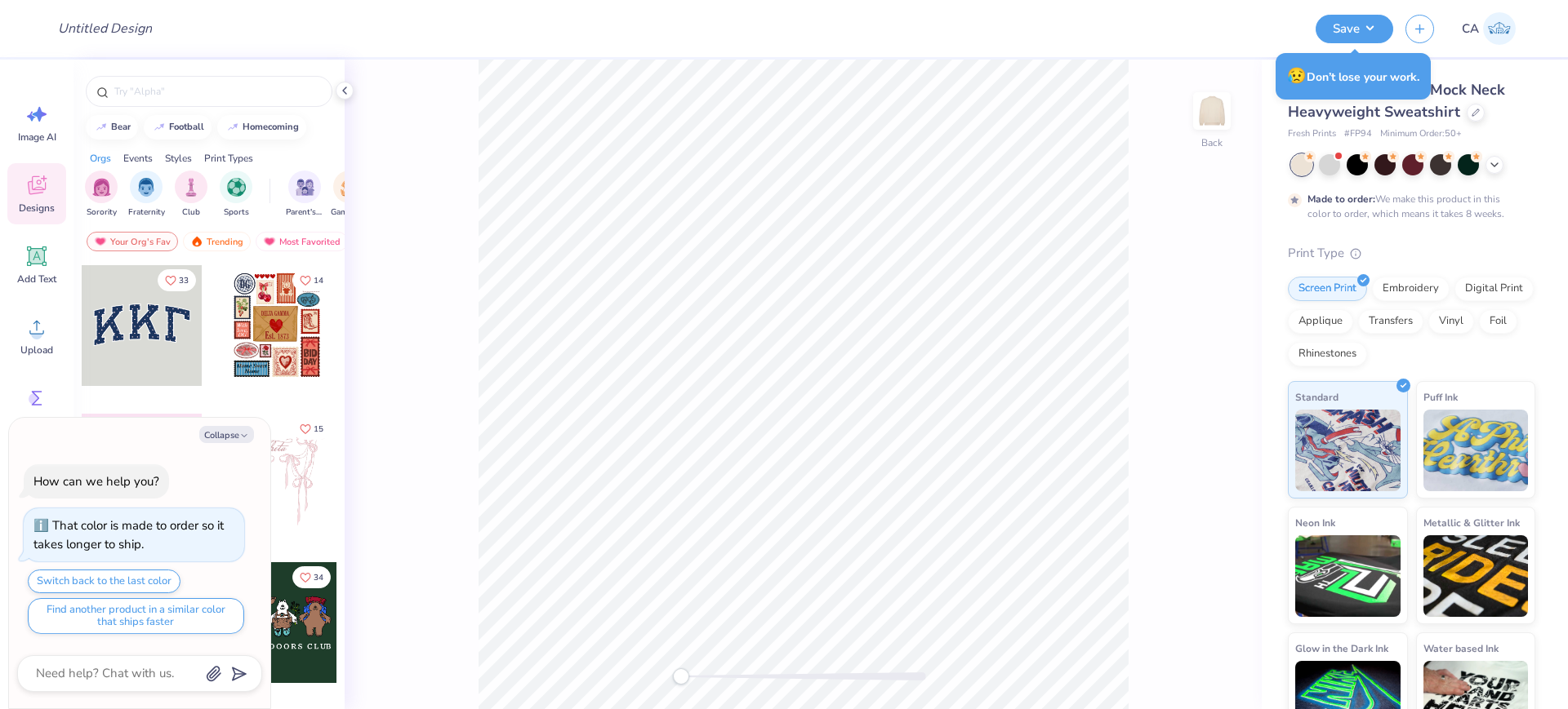
type textarea "x"
